Goal: Task Accomplishment & Management: Manage account settings

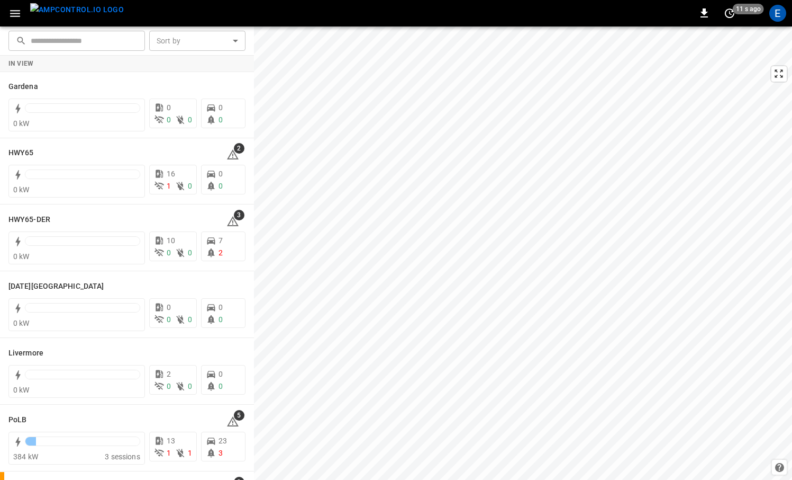
click at [81, 8] on img "menu" at bounding box center [77, 9] width 94 height 13
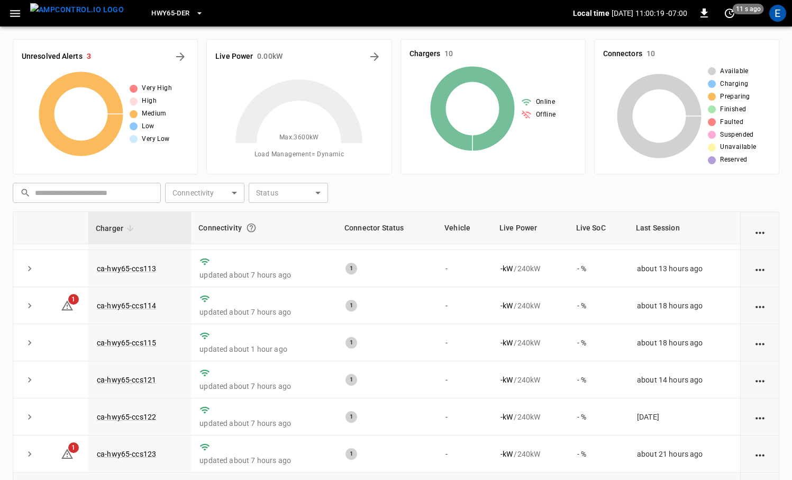
scroll to position [108, 0]
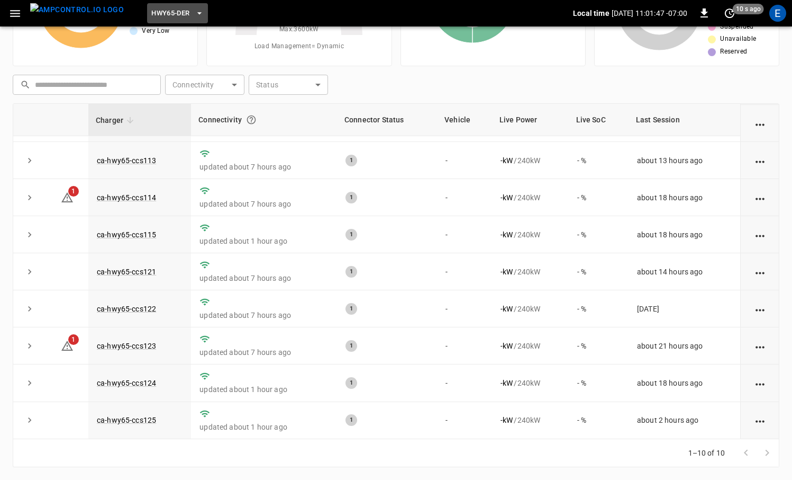
click at [165, 17] on span "HWY65-DER" at bounding box center [170, 13] width 38 height 12
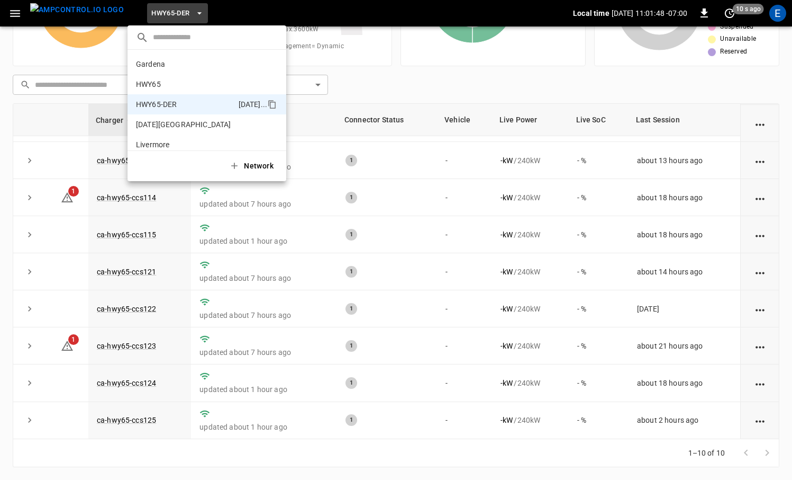
scroll to position [37, 0]
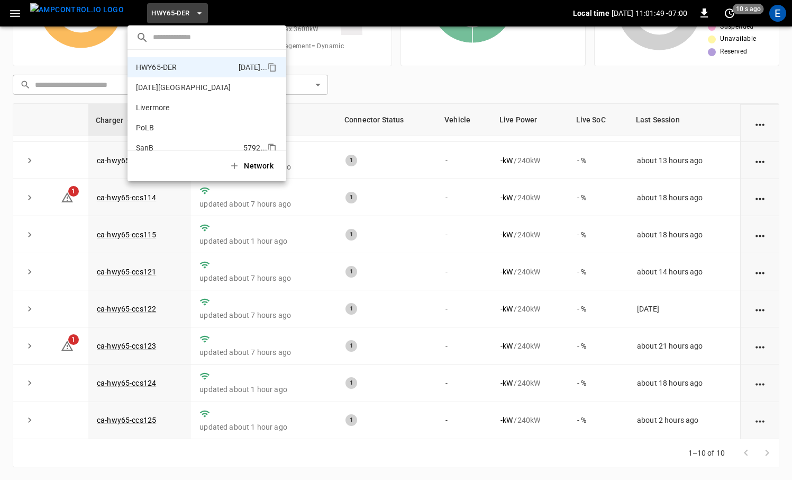
click at [172, 142] on li "SanB 5792 ..." at bounding box center [207, 148] width 159 height 20
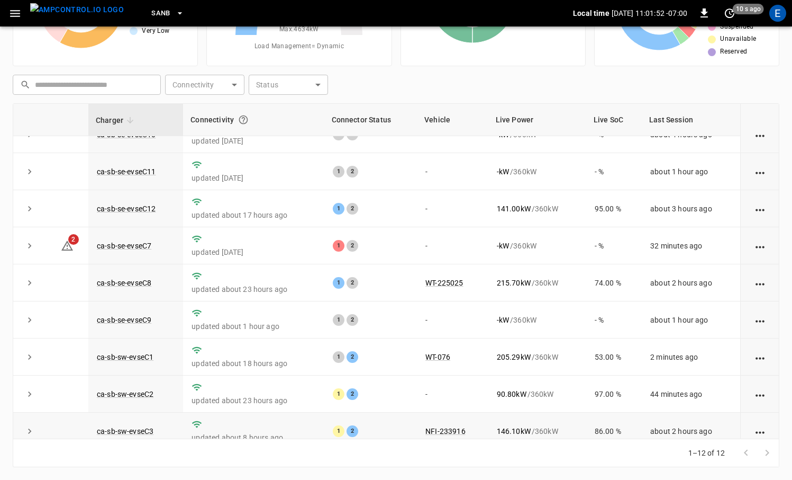
scroll to position [0, 0]
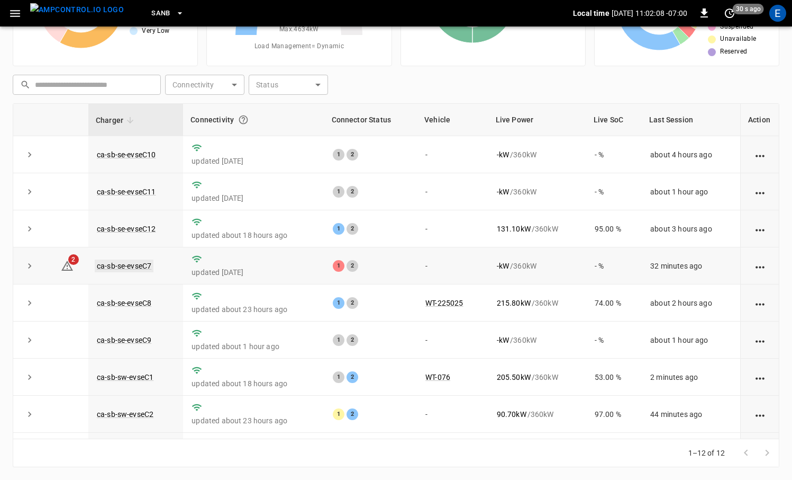
click at [141, 262] on link "ca-sb-se-evseC7" at bounding box center [124, 265] width 59 height 13
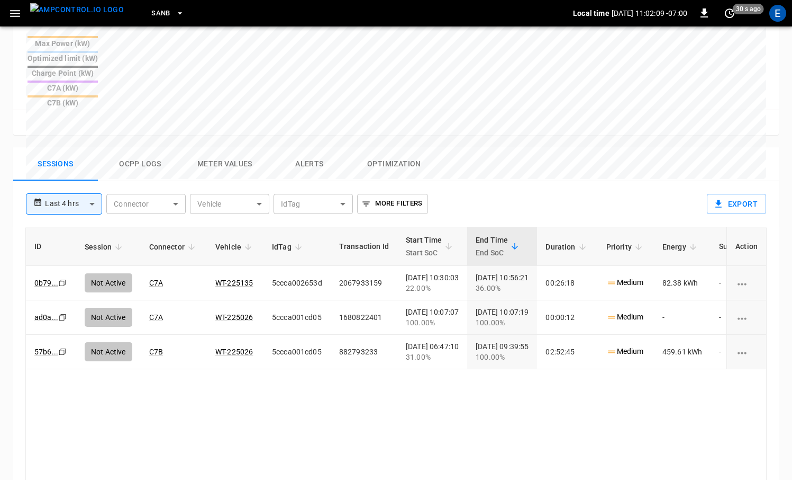
scroll to position [448, 0]
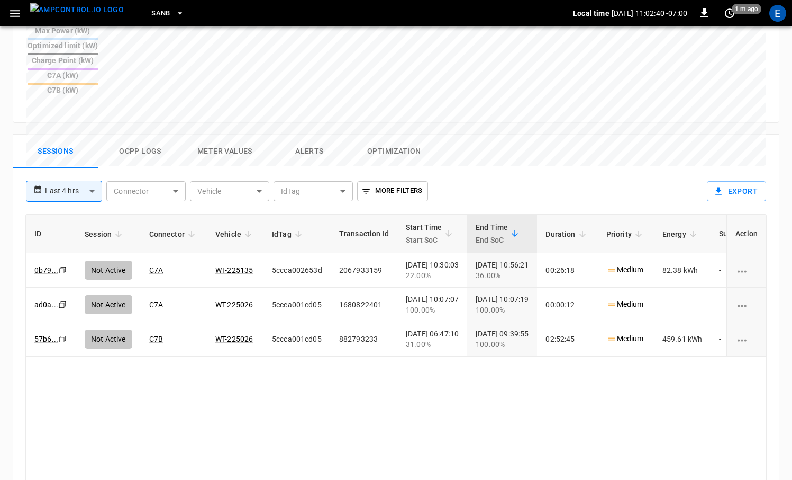
click at [149, 134] on button "Ocpp logs" at bounding box center [140, 151] width 85 height 34
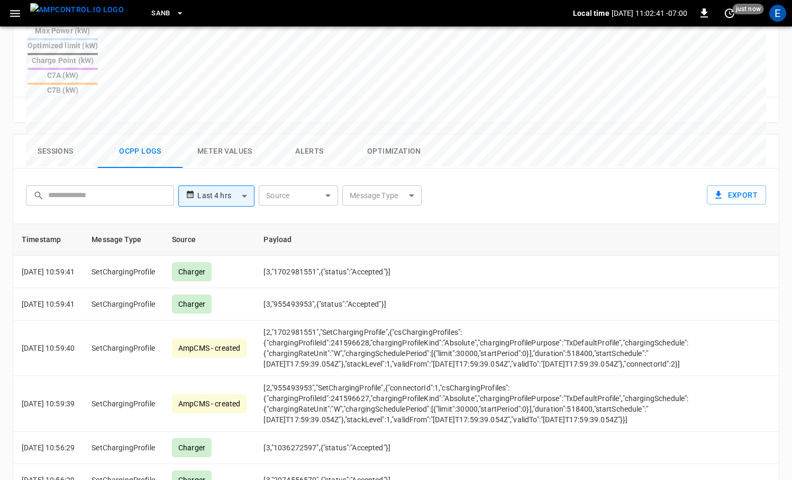
click at [374, 156] on body "**********" at bounding box center [396, 76] width 792 height 1048
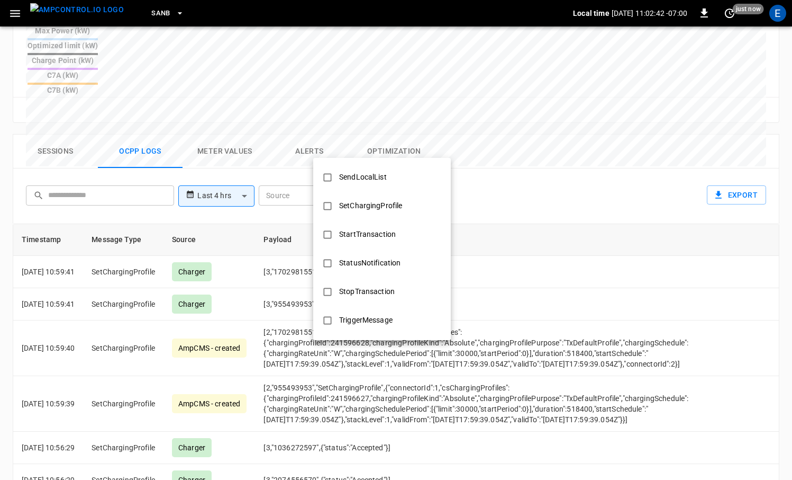
scroll to position [512, 0]
click at [356, 237] on div "StopTransaction" at bounding box center [367, 236] width 68 height 20
type input "**********"
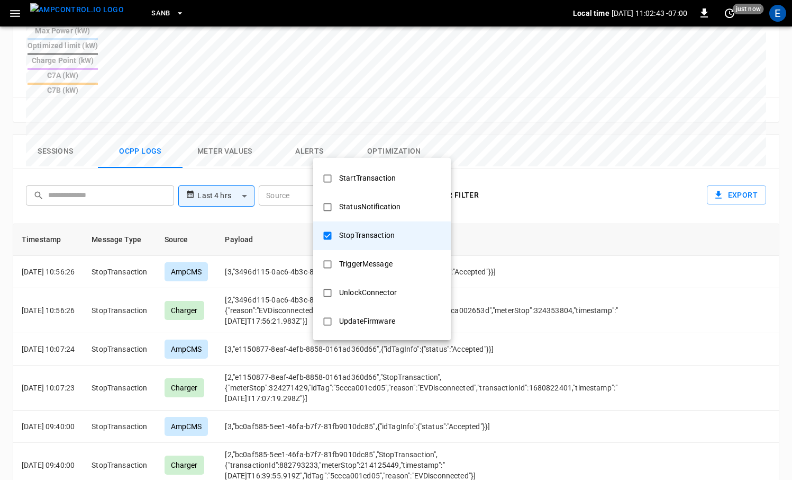
click at [263, 250] on div at bounding box center [396, 240] width 792 height 480
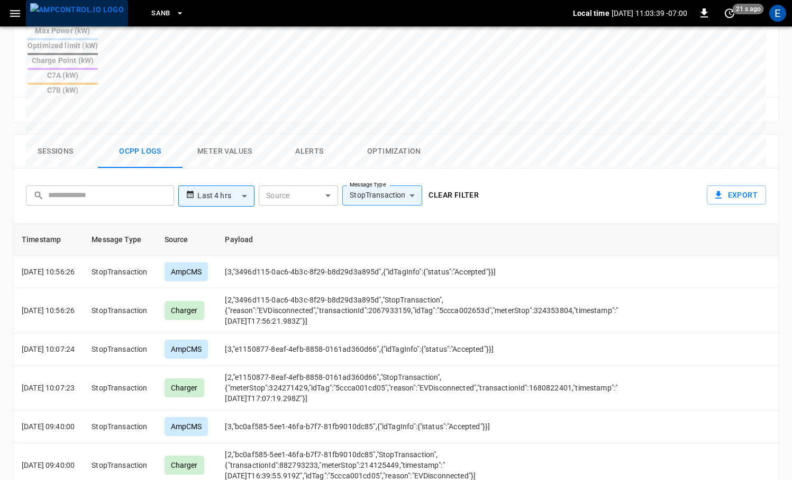
click at [90, 16] on img "menu" at bounding box center [77, 9] width 94 height 13
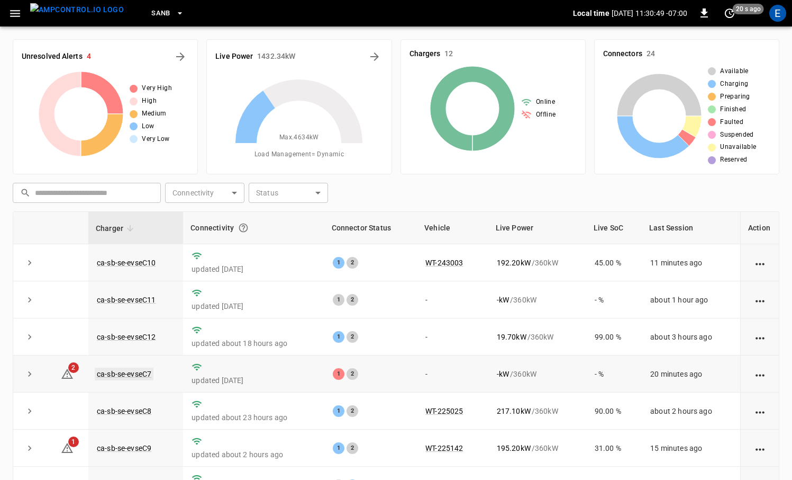
click at [140, 373] on link "ca-sb-se-evseC7" at bounding box center [124, 373] width 59 height 13
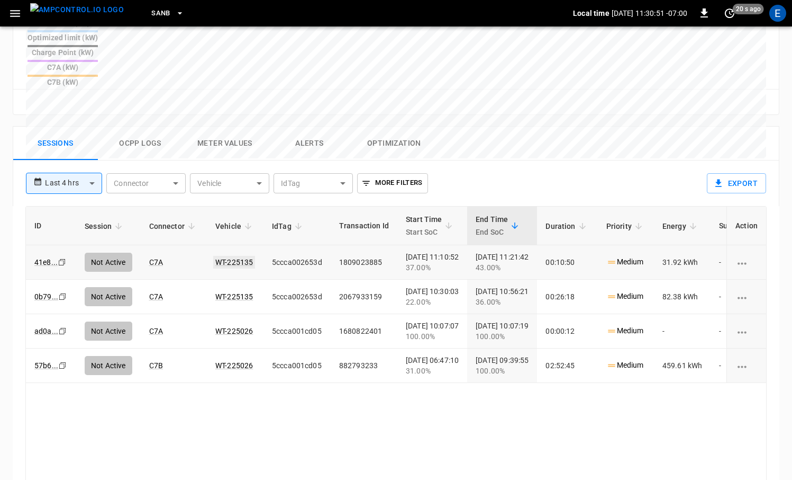
click at [225, 256] on link "WT-225135" at bounding box center [234, 262] width 42 height 13
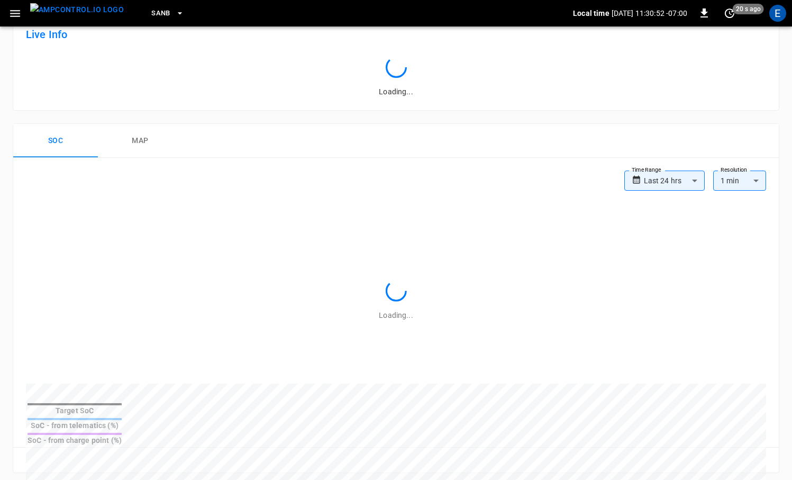
scroll to position [456, 0]
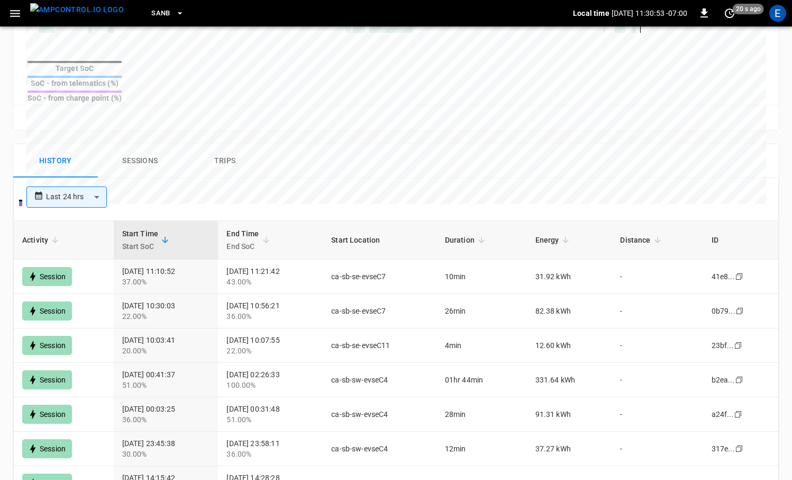
click at [77, 9] on img "menu" at bounding box center [77, 9] width 94 height 13
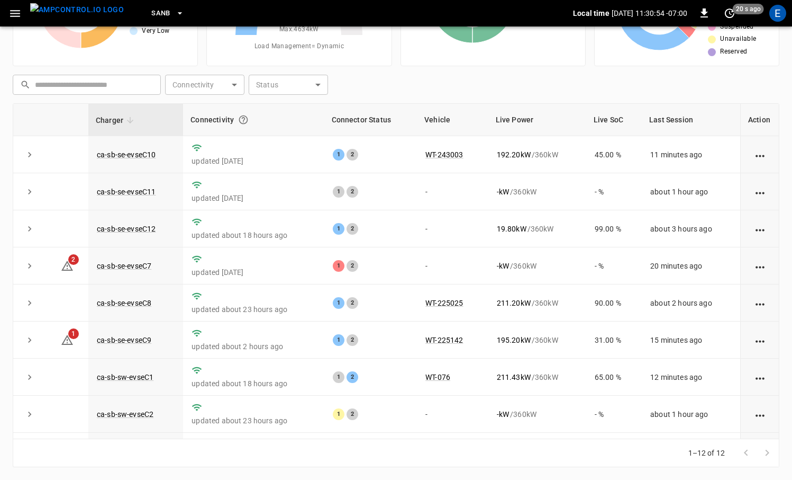
scroll to position [108, 0]
click at [148, 266] on link "ca-sb-se-evseC7" at bounding box center [124, 265] width 59 height 13
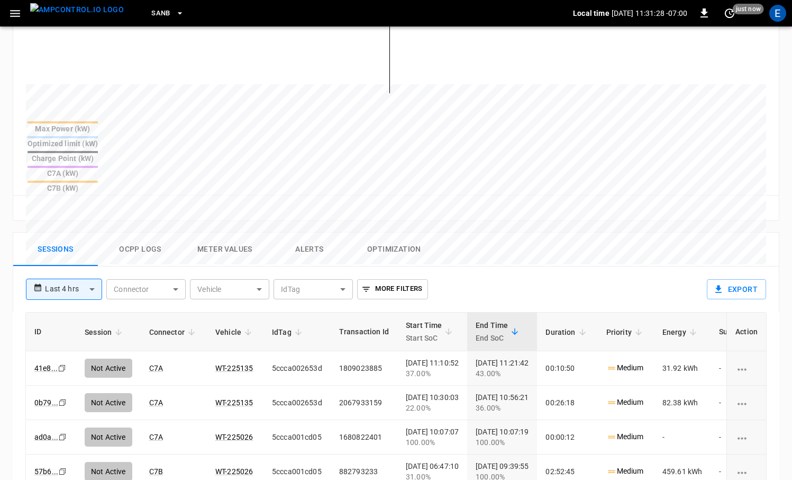
scroll to position [300, 0]
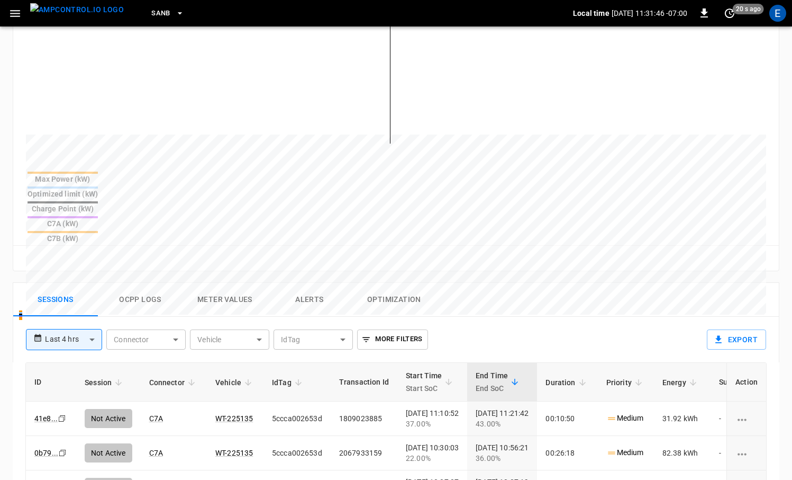
click at [80, 15] on img "menu" at bounding box center [77, 9] width 94 height 13
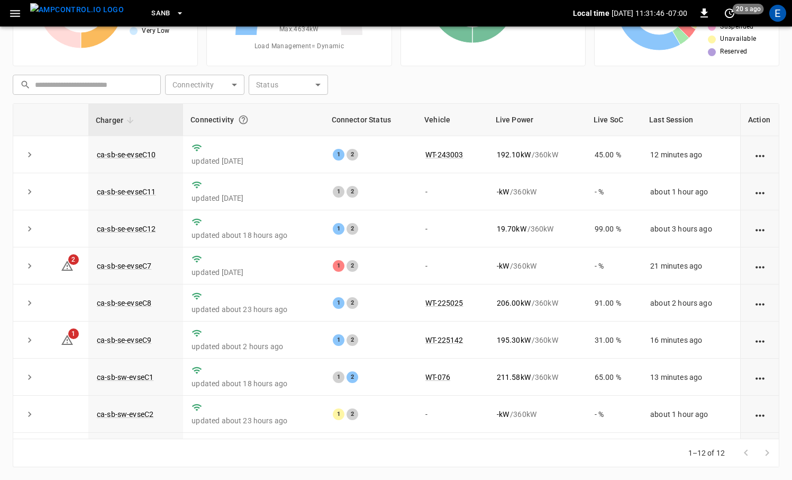
scroll to position [108, 0]
click at [90, 16] on img "menu" at bounding box center [77, 9] width 94 height 13
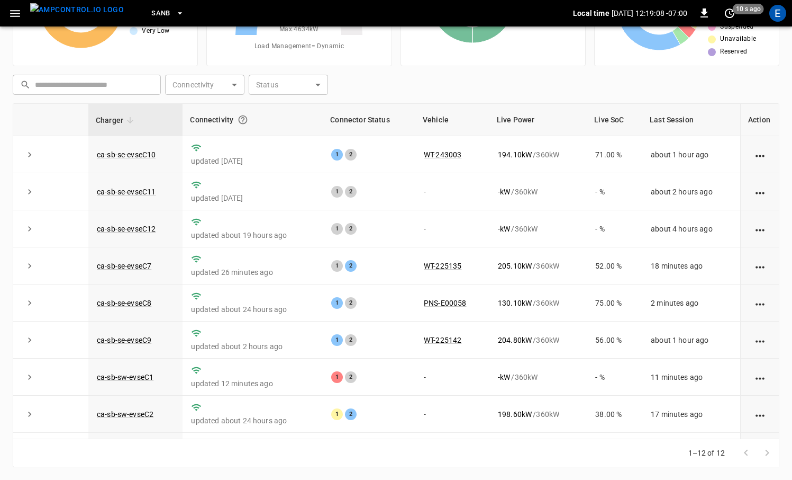
scroll to position [142, 0]
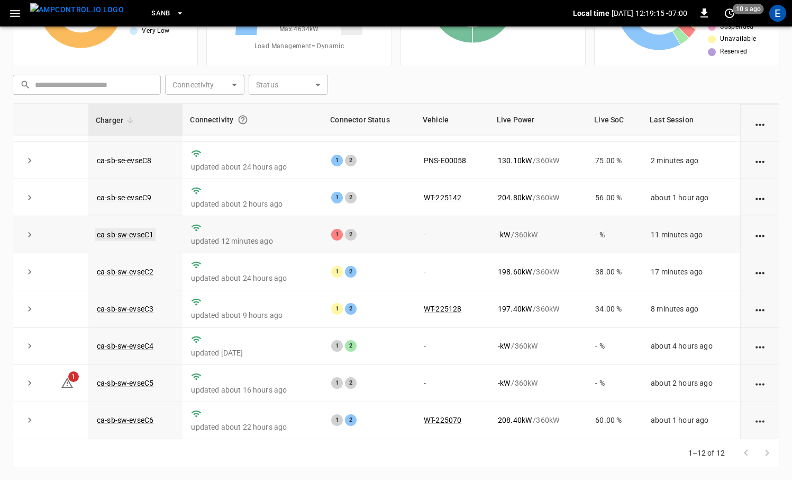
click at [141, 237] on link "ca-sb-sw-evseC1" at bounding box center [125, 234] width 61 height 13
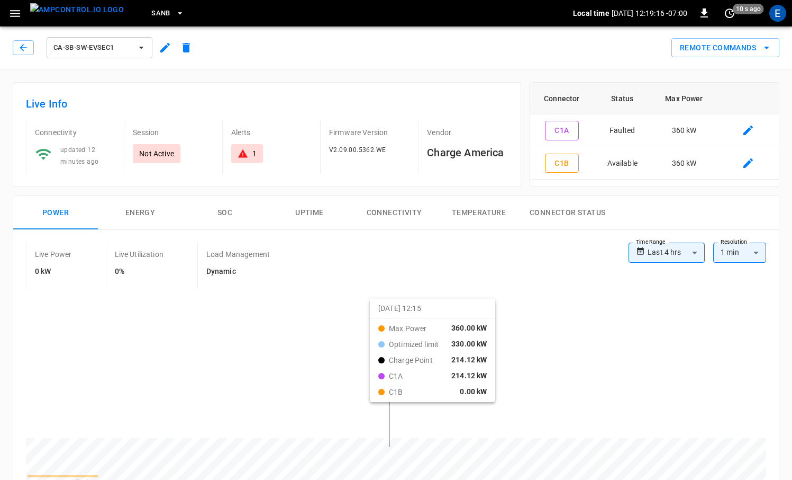
scroll to position [512, 0]
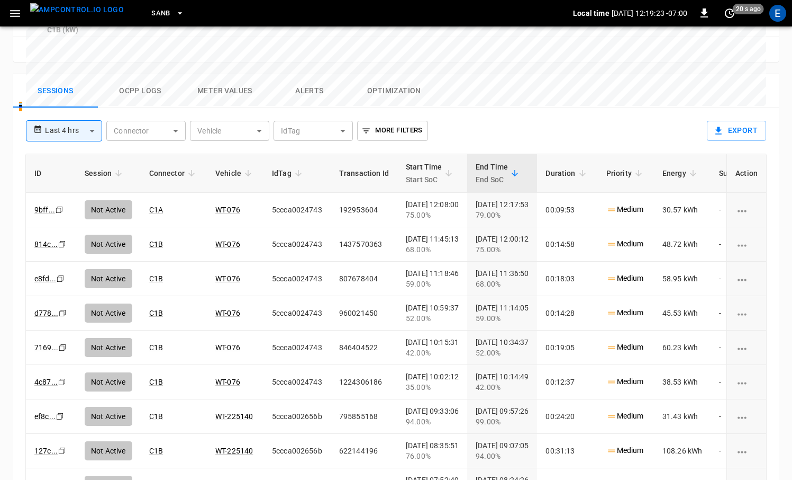
click at [79, 16] on img "menu" at bounding box center [77, 9] width 94 height 13
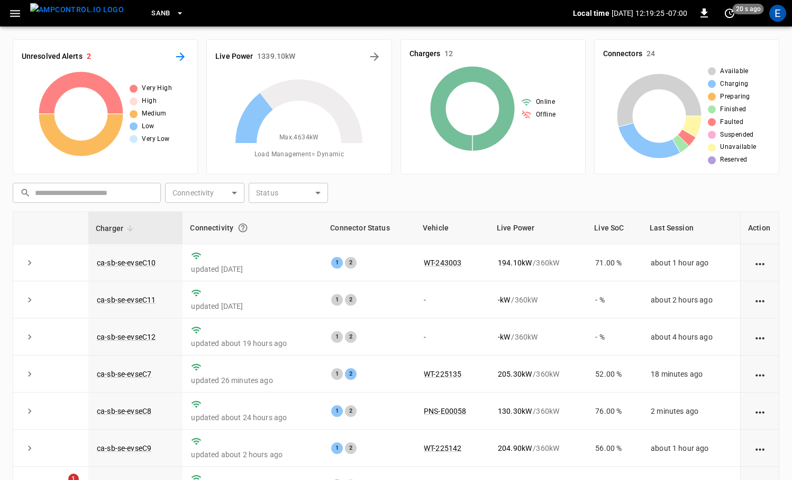
drag, startPoint x: 175, startPoint y: 43, endPoint x: 175, endPoint y: 49, distance: 5.8
click at [175, 43] on div "Unresolved Alerts 2 Very High High Medium Low Very Low" at bounding box center [105, 106] width 185 height 135
click at [176, 56] on icon "All Alerts" at bounding box center [180, 56] width 13 height 13
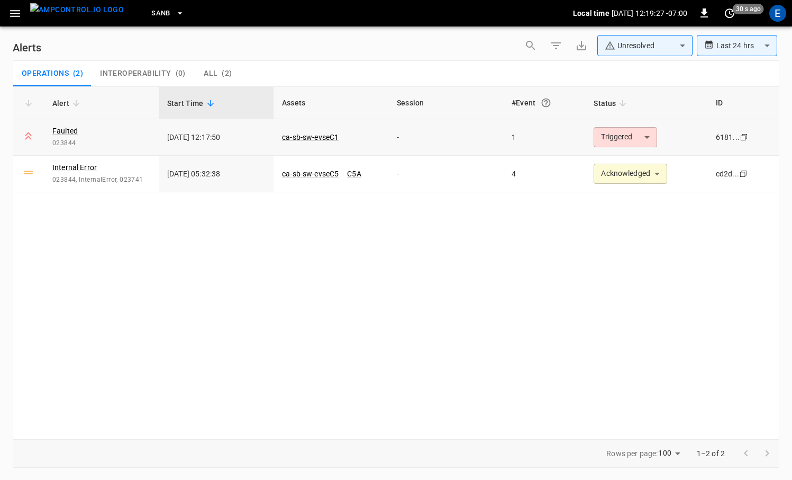
click at [618, 140] on body "**********" at bounding box center [396, 238] width 792 height 476
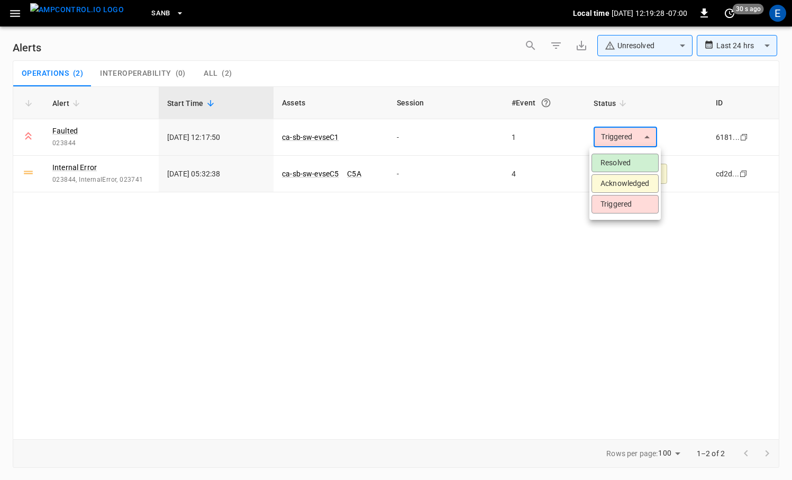
click at [622, 180] on li "Acknowledged" at bounding box center [625, 183] width 67 height 19
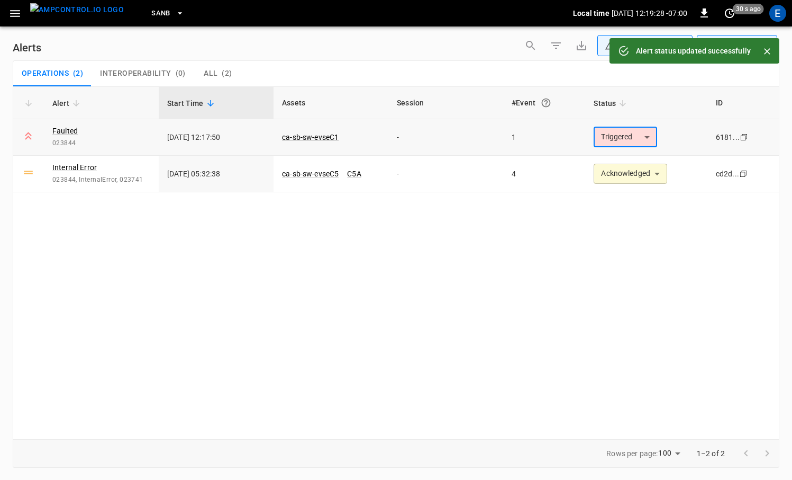
type input "**********"
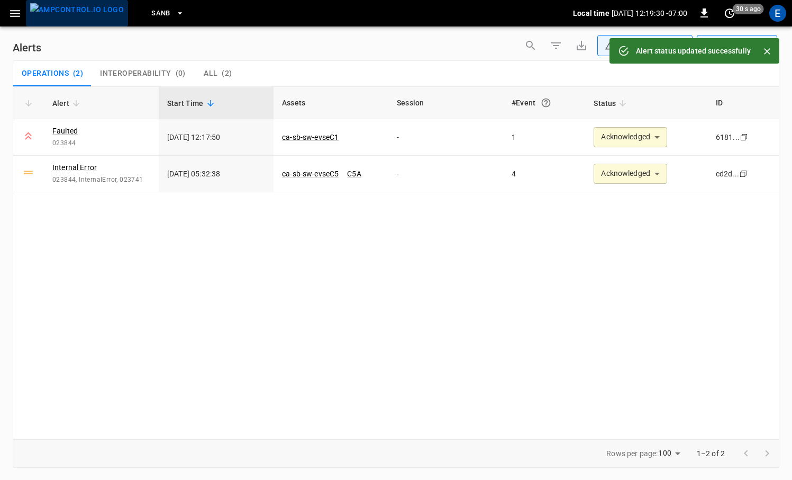
click at [83, 8] on img "menu" at bounding box center [77, 9] width 94 height 13
